Goal: Information Seeking & Learning: Check status

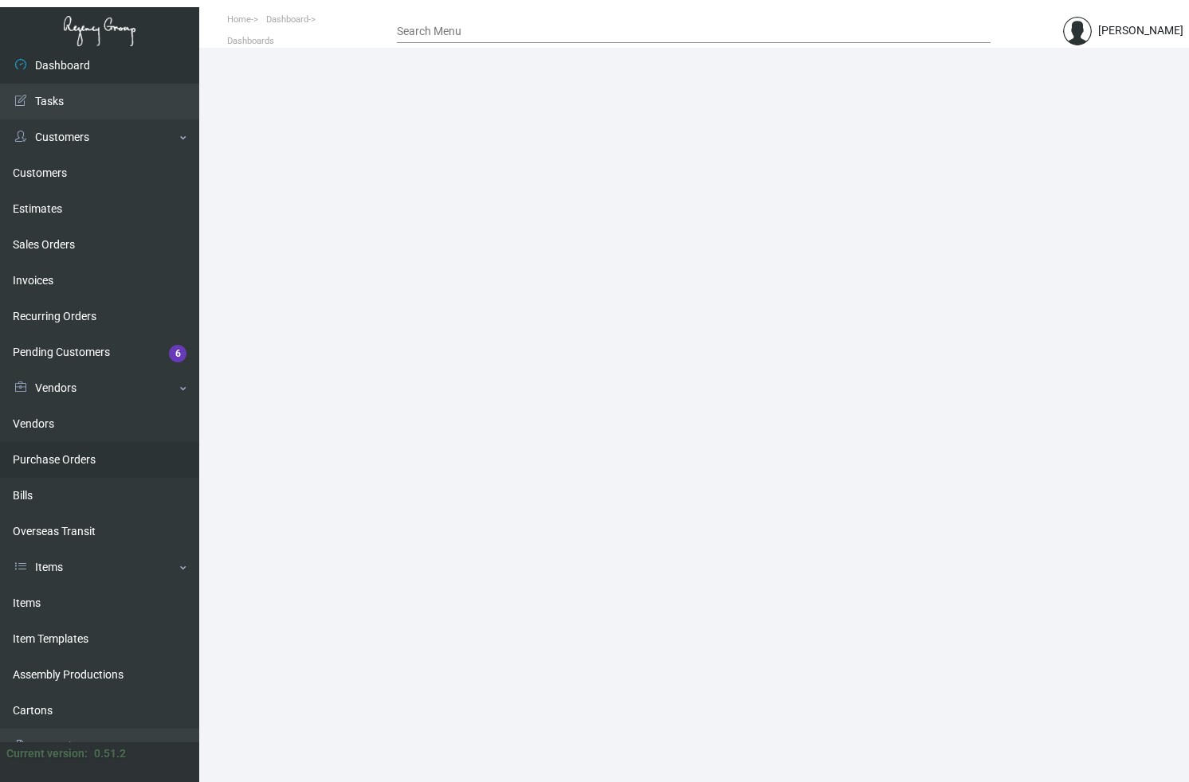
click at [63, 464] on link "Purchase Orders" at bounding box center [99, 460] width 199 height 36
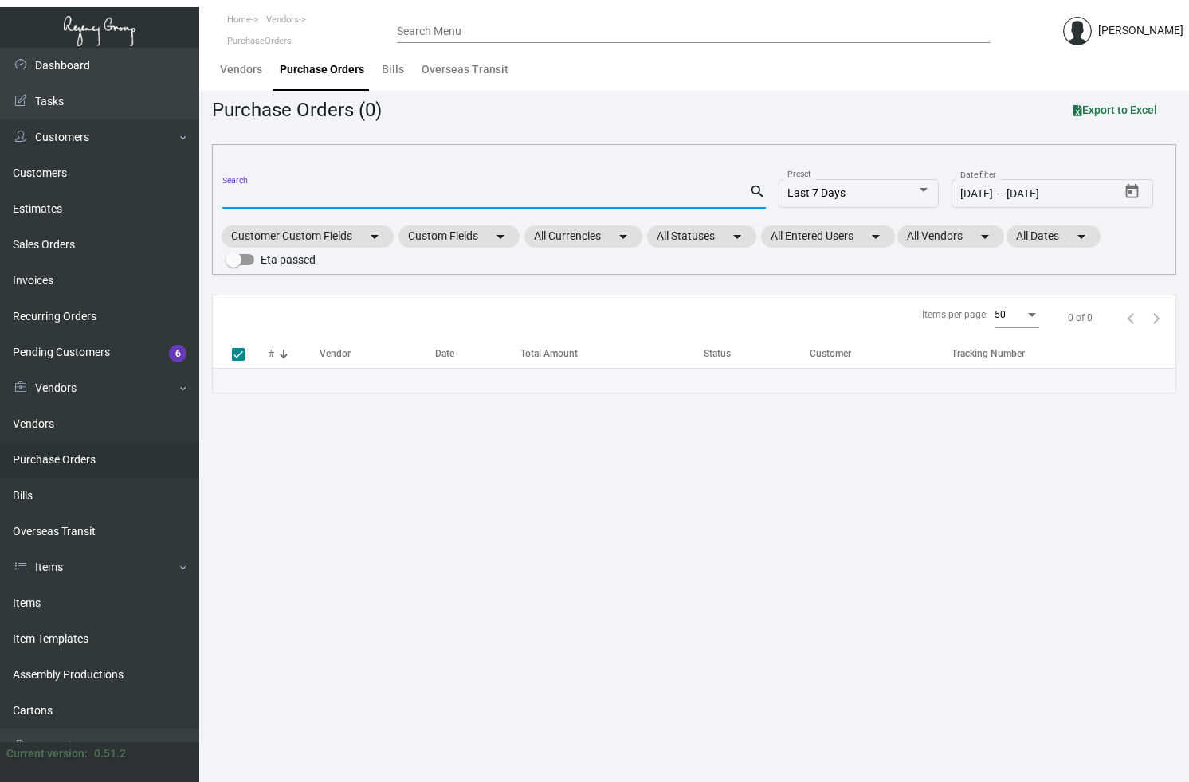
click at [278, 201] on input "Search" at bounding box center [485, 196] width 527 height 13
click at [37, 603] on link "Items" at bounding box center [99, 604] width 199 height 36
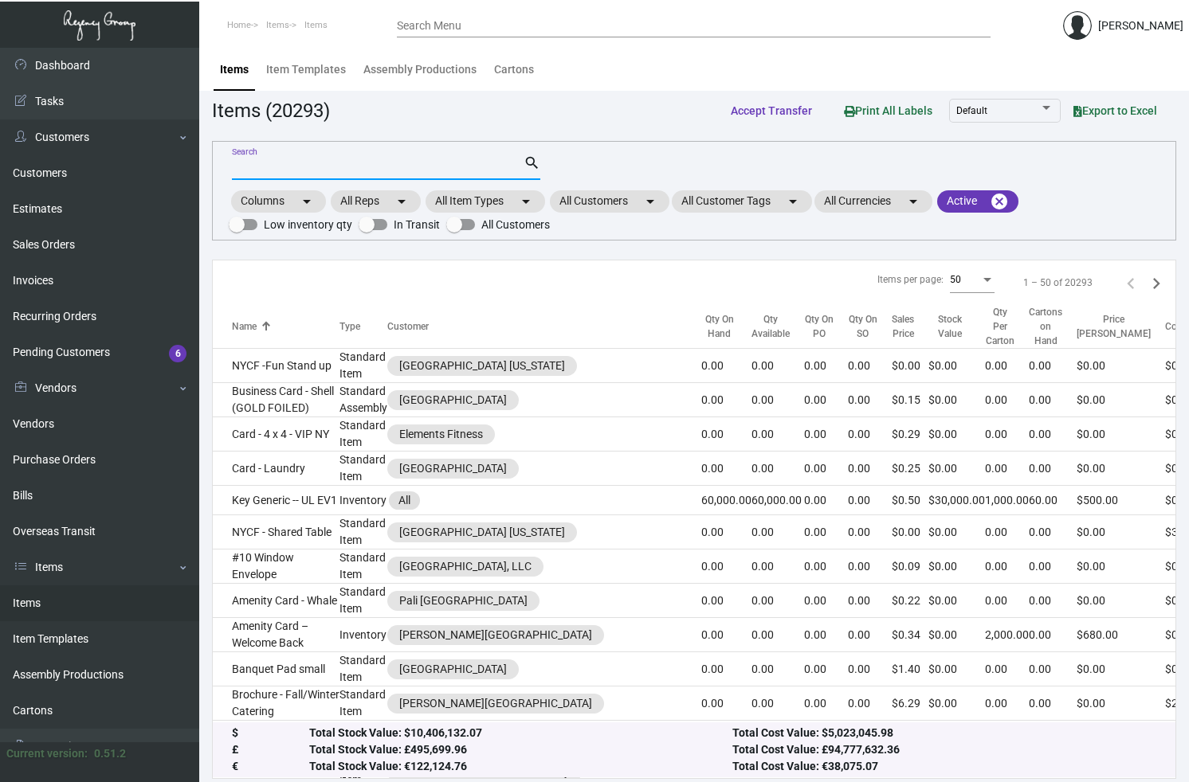
click at [328, 167] on input "Search" at bounding box center [378, 168] width 292 height 13
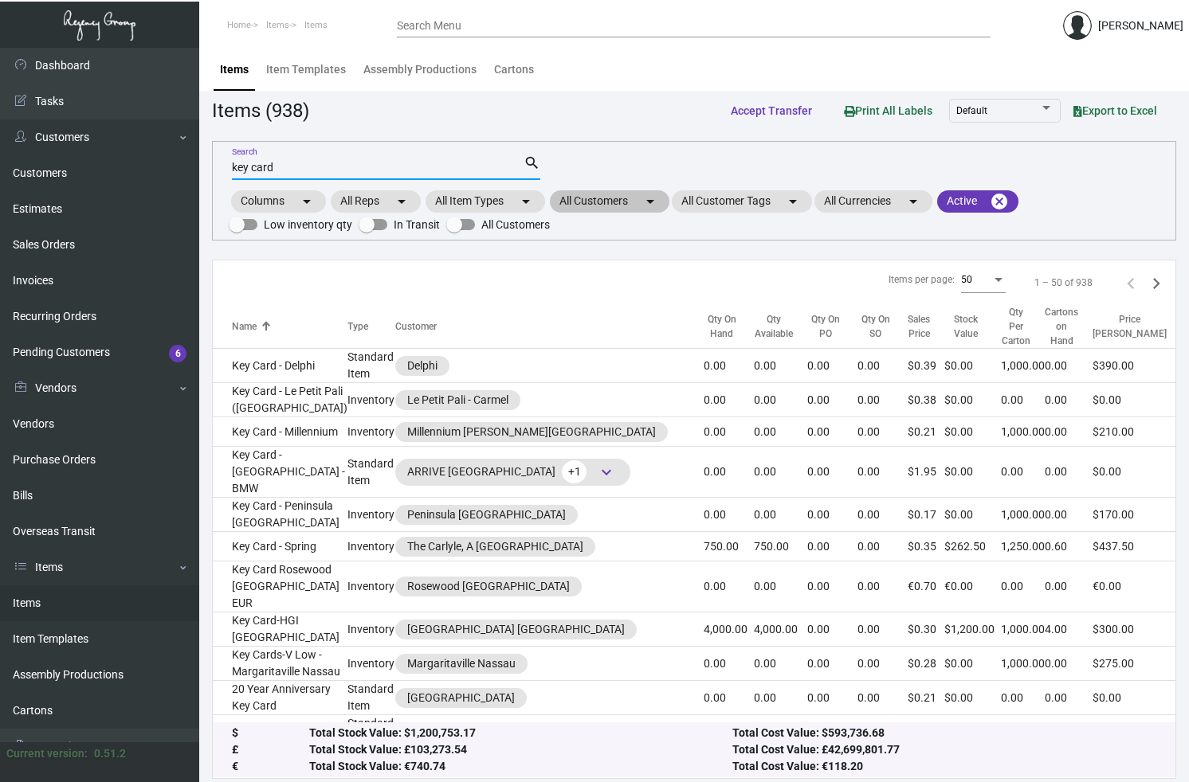
type input "key card"
click at [644, 201] on mat-chip "All Customers arrow_drop_down" at bounding box center [610, 201] width 120 height 22
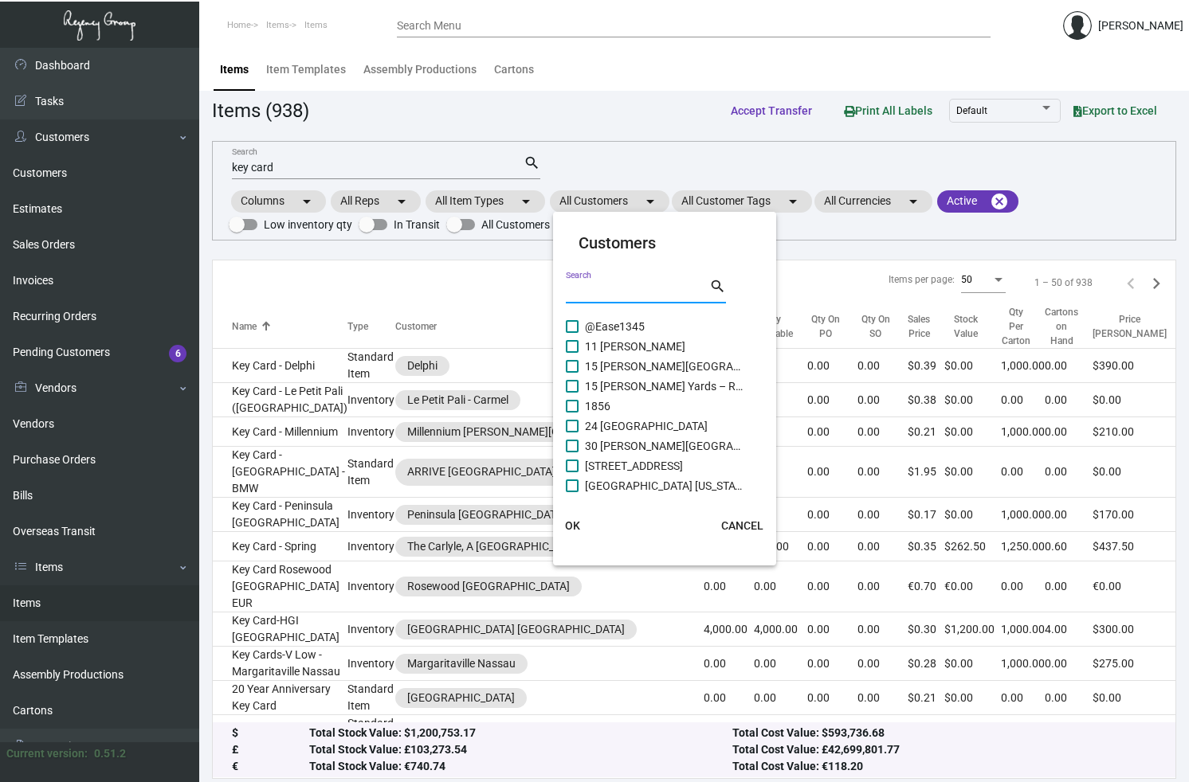
click at [594, 288] on input "Search" at bounding box center [637, 291] width 143 height 13
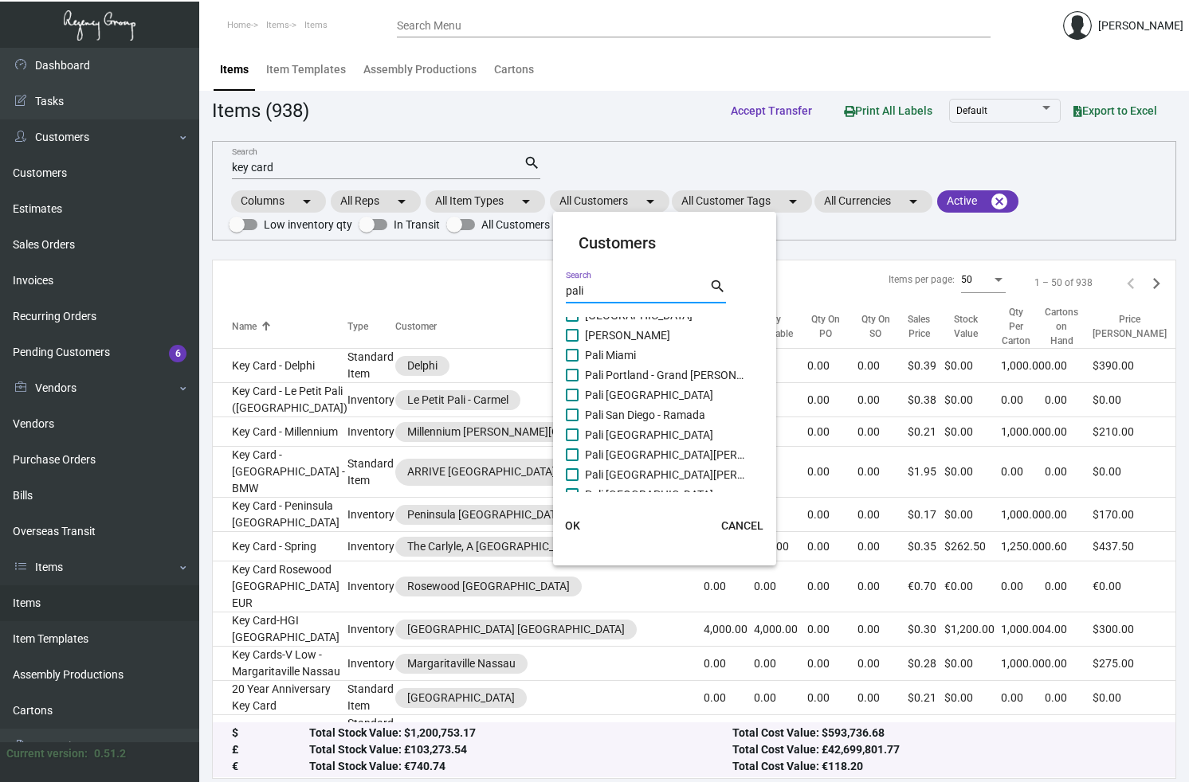
scroll to position [112, 0]
type input "pali"
click at [570, 394] on span at bounding box center [572, 393] width 13 height 13
click at [571, 400] on input "Pali [GEOGRAPHIC_DATA]" at bounding box center [571, 400] width 1 height 1
checkbox input "true"
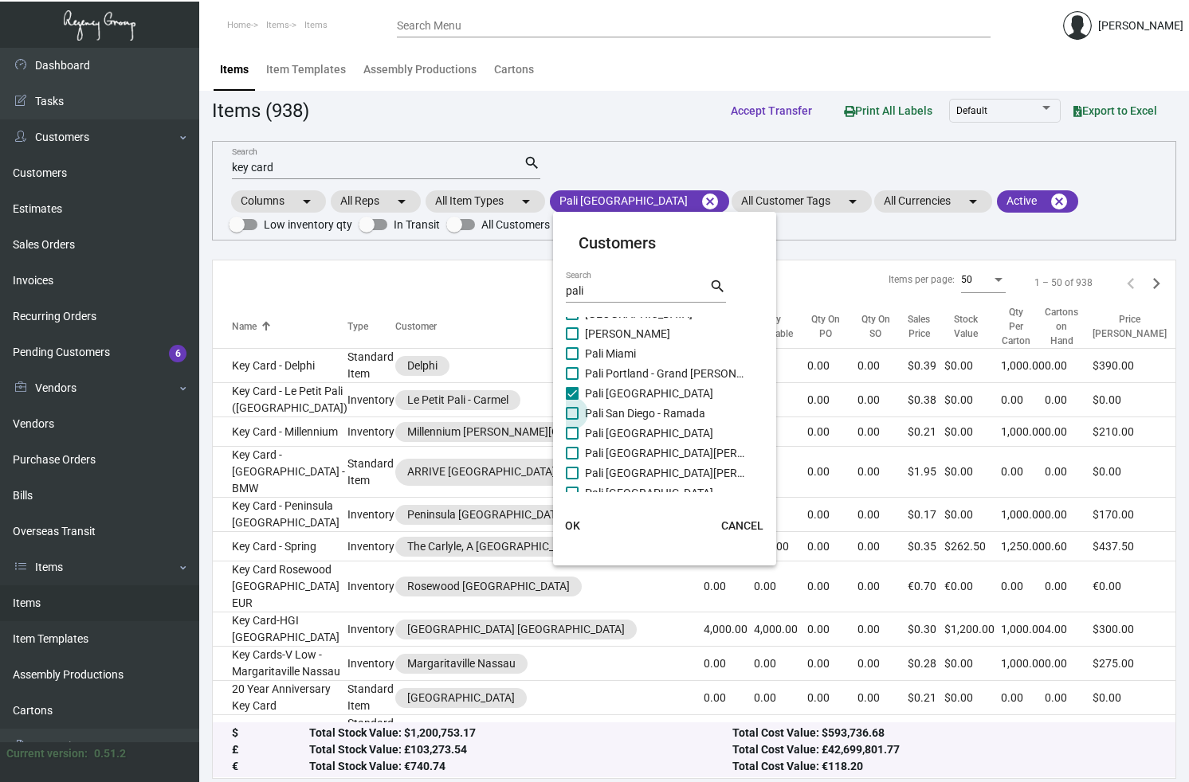
click at [570, 411] on span at bounding box center [572, 413] width 13 height 13
click at [571, 420] on input "Pali San Diego - Ramada" at bounding box center [571, 420] width 1 height 1
checkbox input "true"
click at [566, 527] on span "OK" at bounding box center [572, 525] width 15 height 13
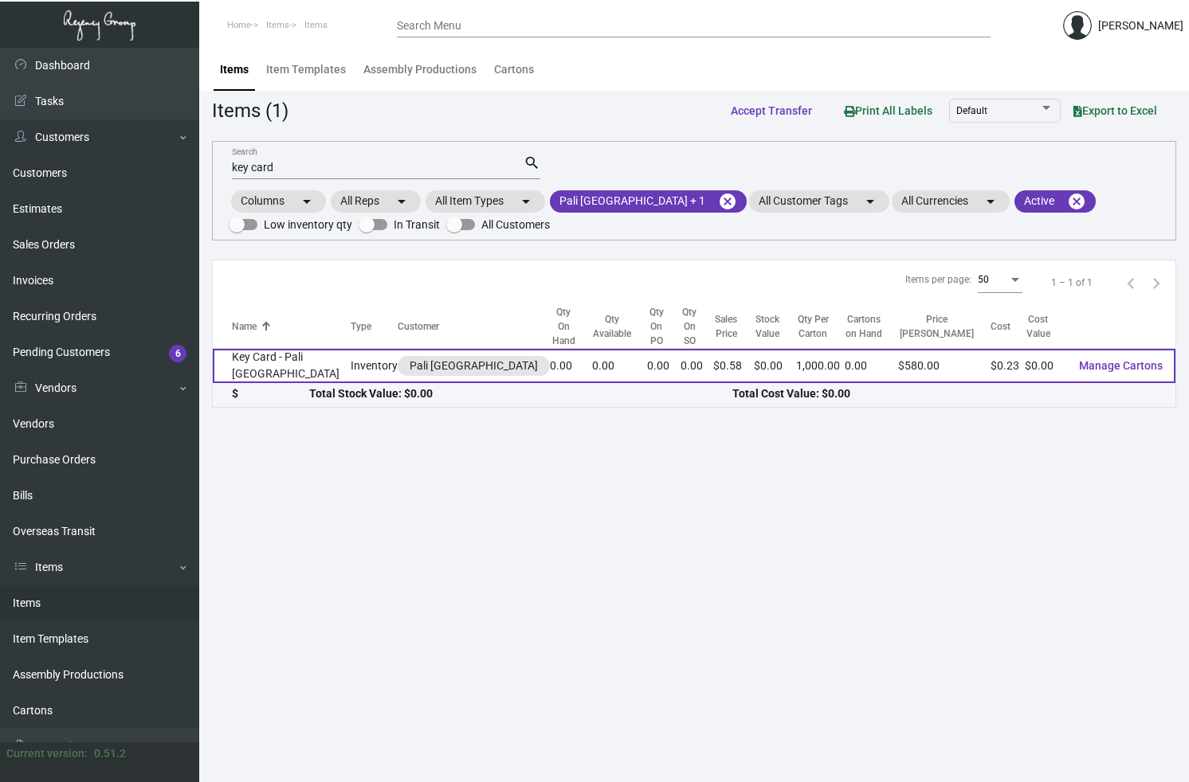
click at [262, 349] on td "Key Card - Pali [GEOGRAPHIC_DATA]" at bounding box center [282, 366] width 138 height 34
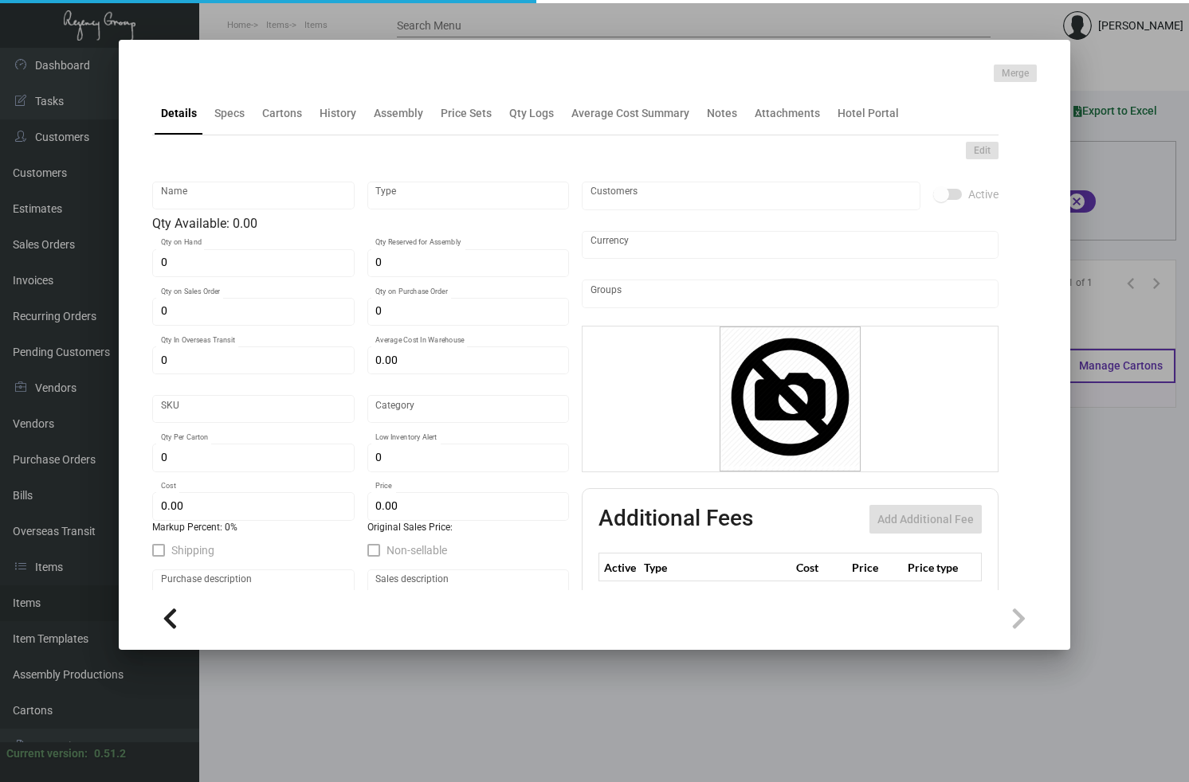
type input "Key Card - Pali [GEOGRAPHIC_DATA]"
type input "Inventory"
type input "$ 0.26409"
type input "PALI [PERSON_NAME]-Key Card -45"
type input "Standard"
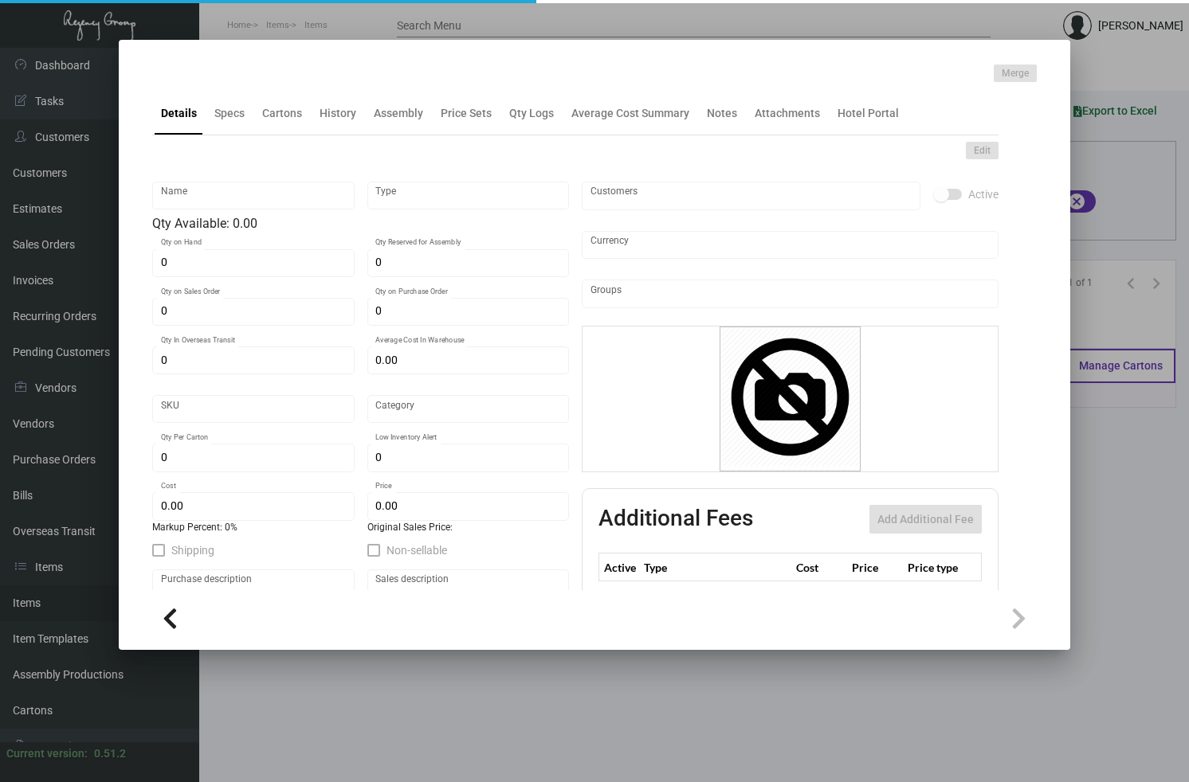
type input "1,000"
type input "$ 0.23"
type input "$ 0.58"
checkbox input "true"
type input "United States Dollar $"
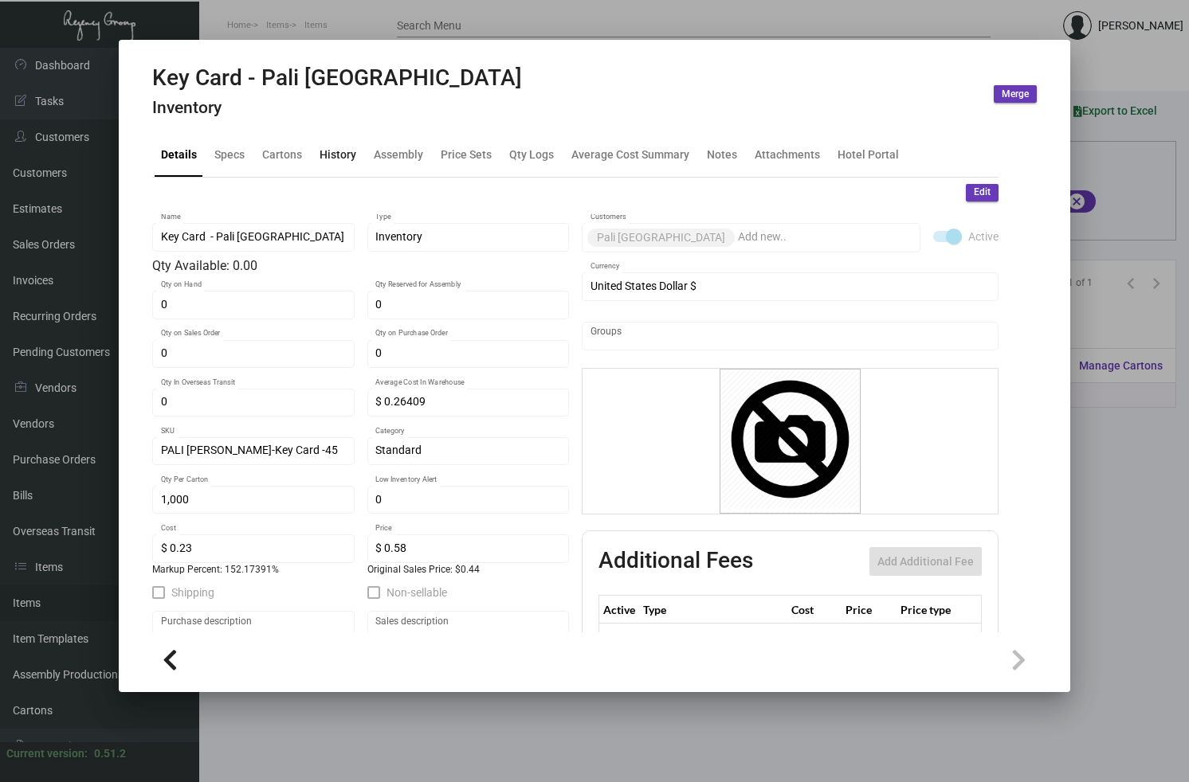
click at [335, 159] on div "History" at bounding box center [337, 155] width 37 height 17
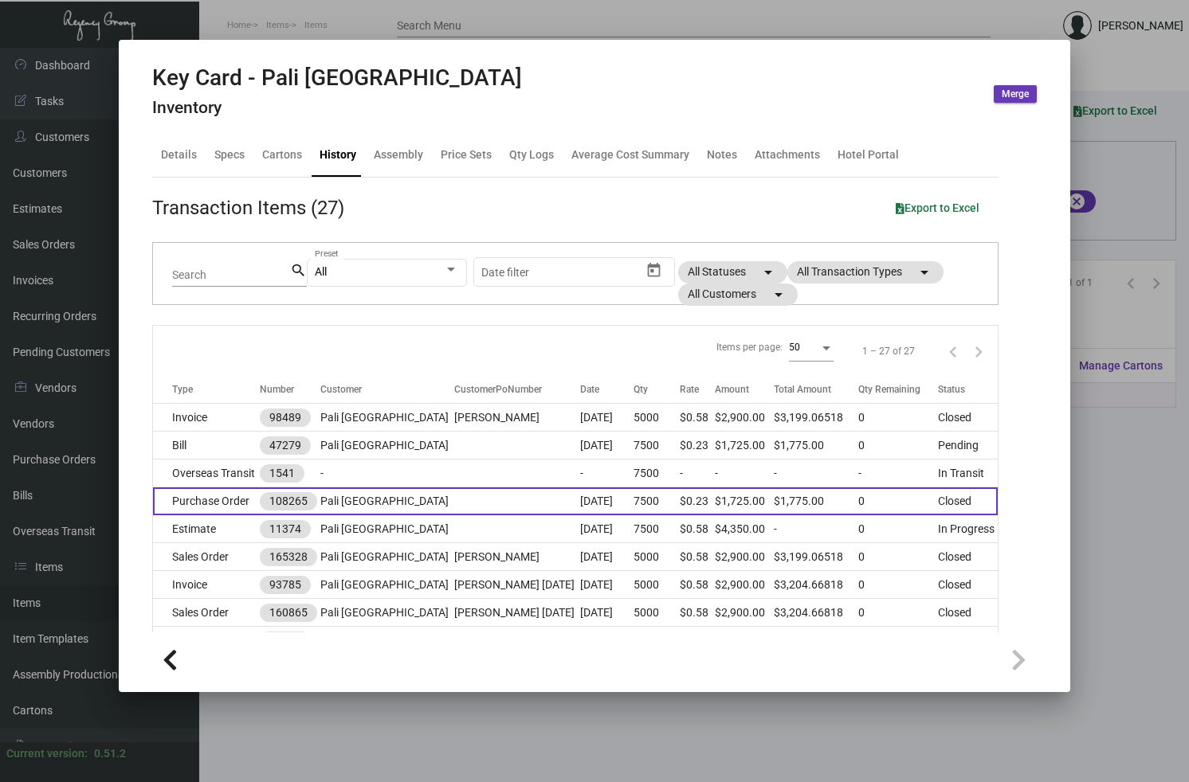
click at [245, 500] on td "Purchase Order" at bounding box center [206, 502] width 107 height 28
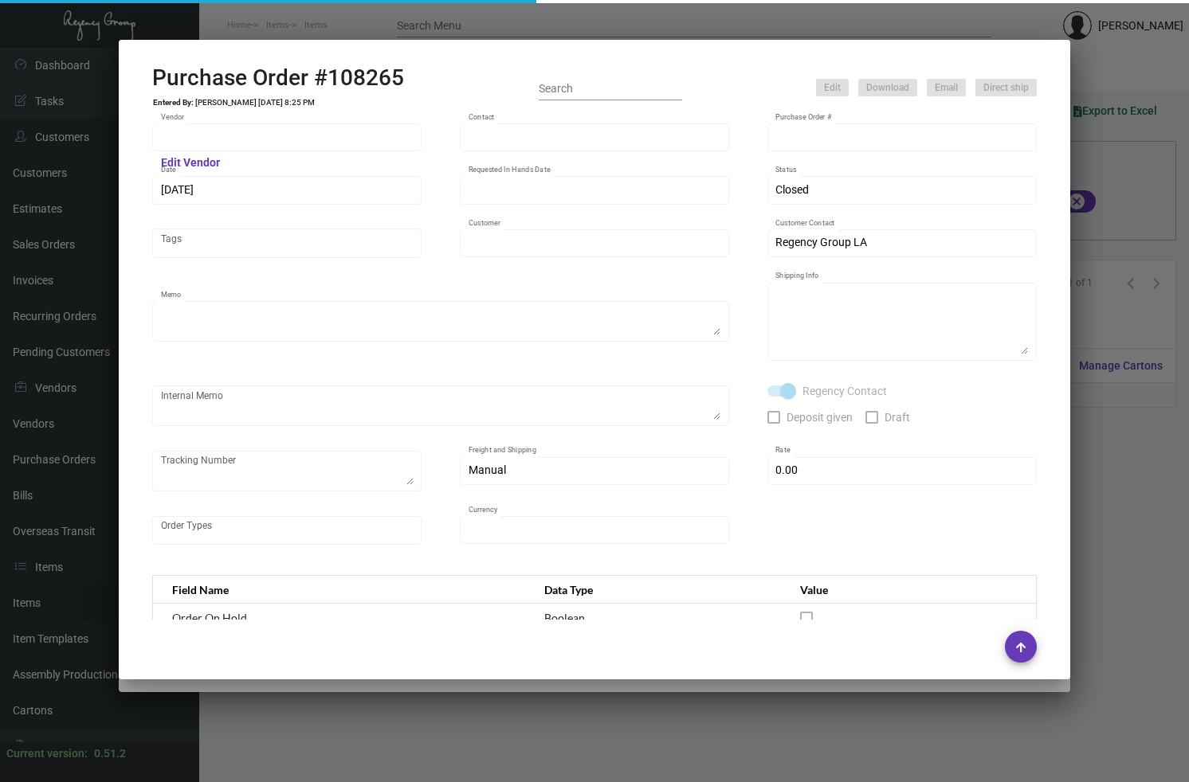
type input "CHENGDU MIND IOT TECHNOLOGY"
type input "[PERSON_NAME]"
type input "108265"
type input "[DATE]"
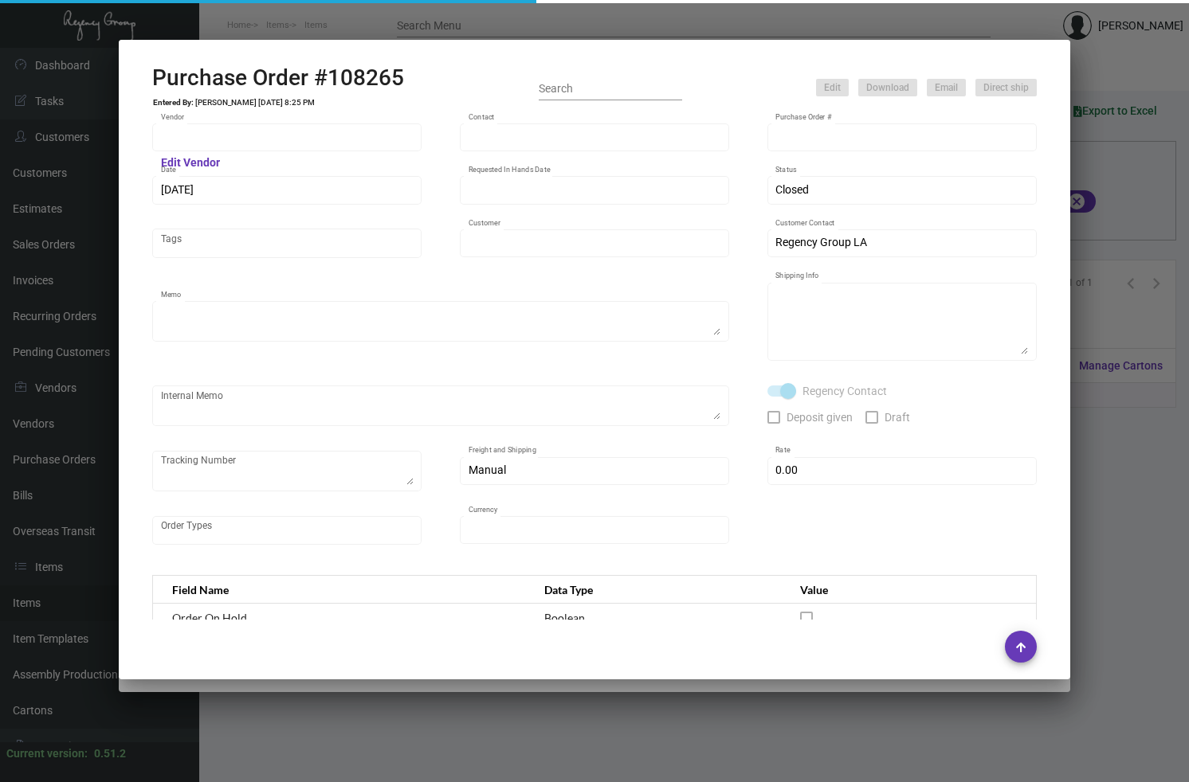
type input "Pali [GEOGRAPHIC_DATA]"
type textarea "Air to LA"
type textarea "Regency Group LA [STREET_ADDRESS]"
checkbox input "true"
type input "$ 0.00"
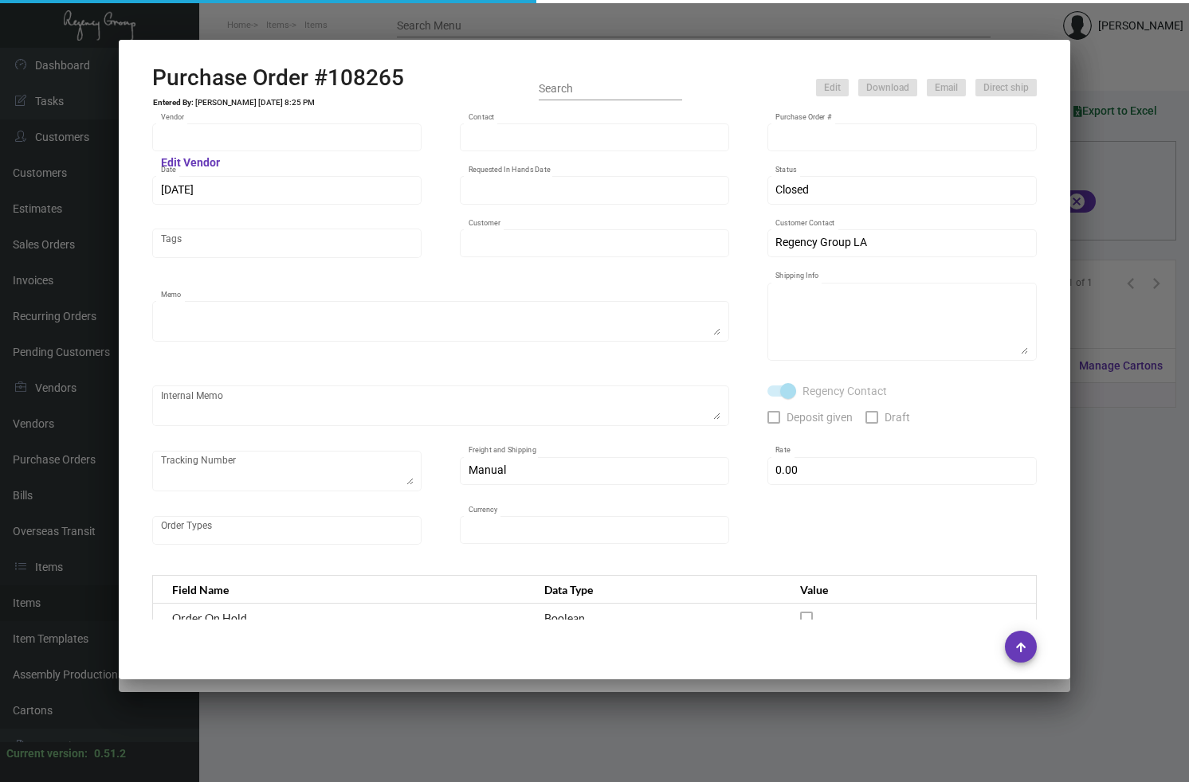
type input "United States Dollar $"
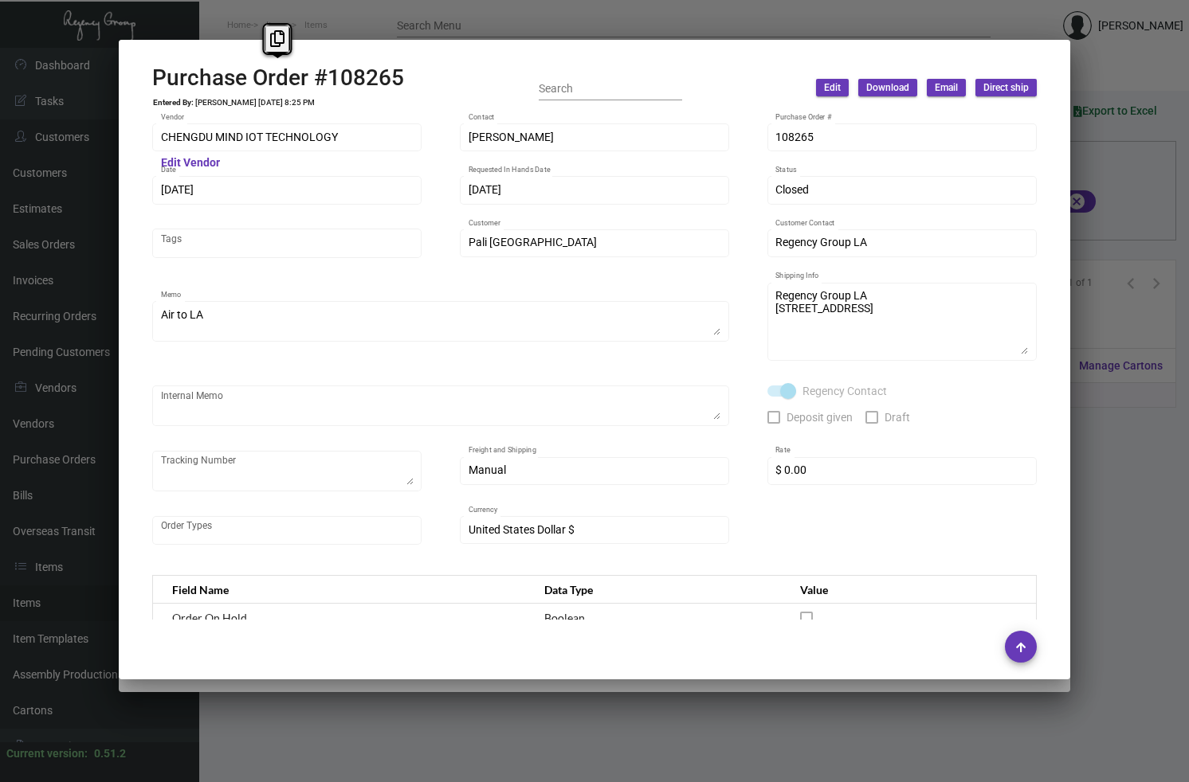
drag, startPoint x: 427, startPoint y: 80, endPoint x: 147, endPoint y: 83, distance: 279.7
click at [147, 83] on mat-dialog-container "Purchase Order #108265 Entered By: [PERSON_NAME] [DATE] 8:25 PM Search Edit Dow…" at bounding box center [594, 360] width 951 height 640
copy h2 "Purchase Order #108265"
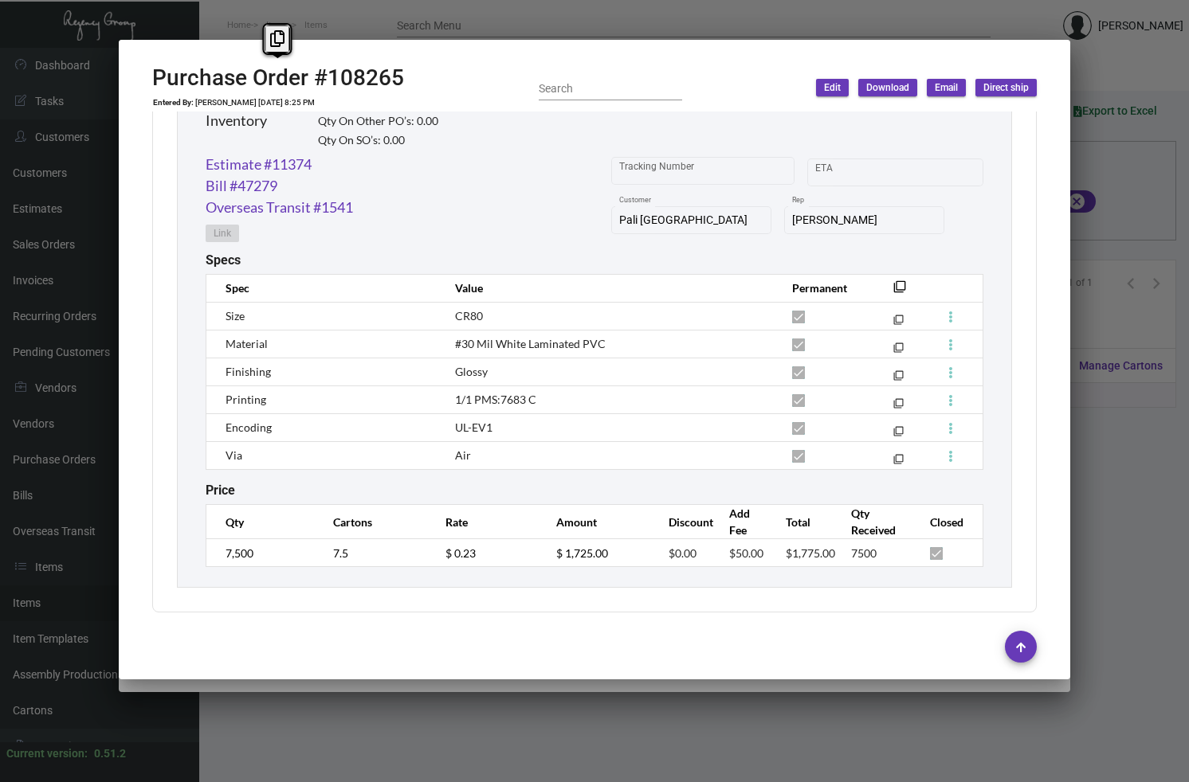
scroll to position [807, 0]
